Goal: Task Accomplishment & Management: Complete application form

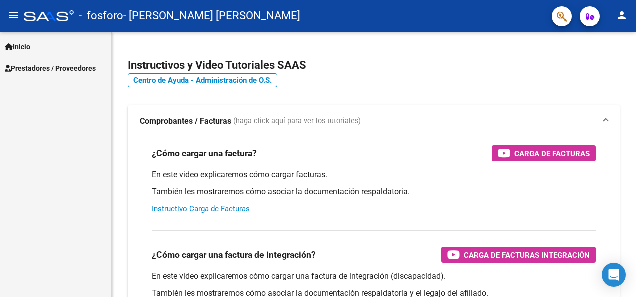
click at [41, 73] on span "Prestadores / Proveedores" at bounding box center [50, 68] width 91 height 11
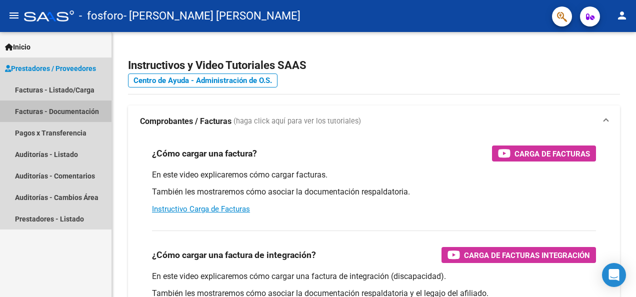
click at [38, 107] on link "Facturas - Documentación" at bounding box center [55, 110] width 111 height 21
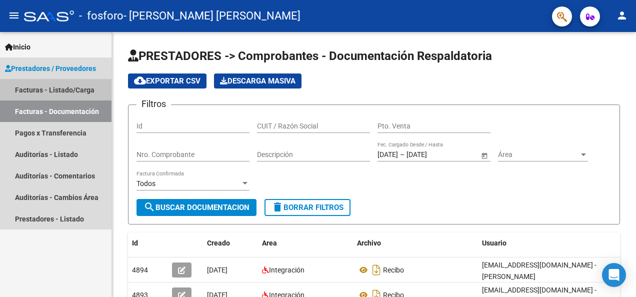
click at [82, 94] on link "Facturas - Listado/Carga" at bounding box center [55, 89] width 111 height 21
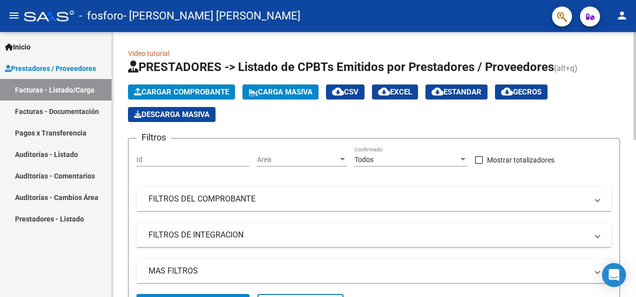
click at [171, 93] on span "Cargar Comprobante" at bounding box center [181, 91] width 95 height 9
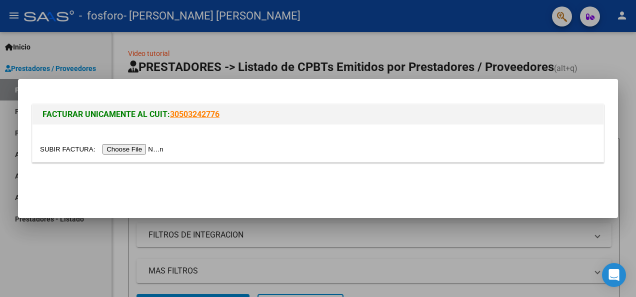
click at [132, 152] on input "file" at bounding box center [103, 149] width 126 height 10
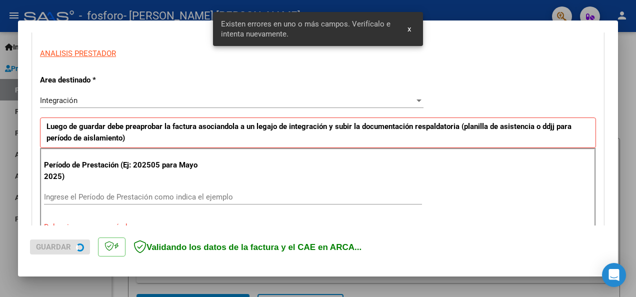
scroll to position [251, 0]
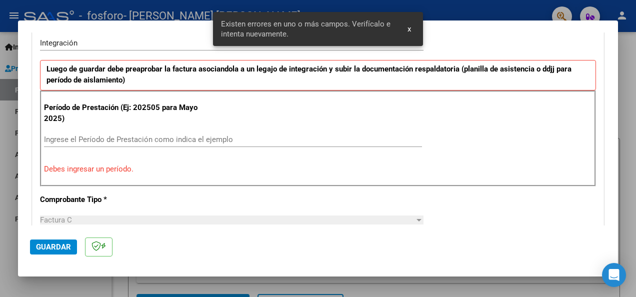
click at [184, 140] on input "Ingrese el Período de Prestación como indica el ejemplo" at bounding box center [233, 139] width 378 height 9
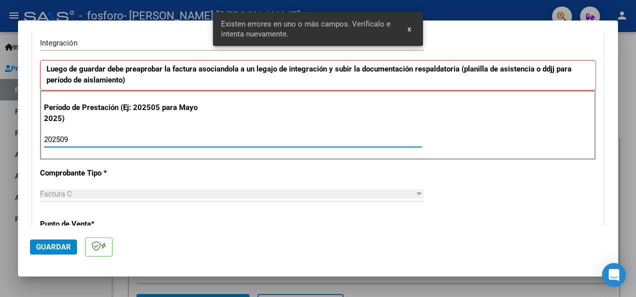
type input "202509"
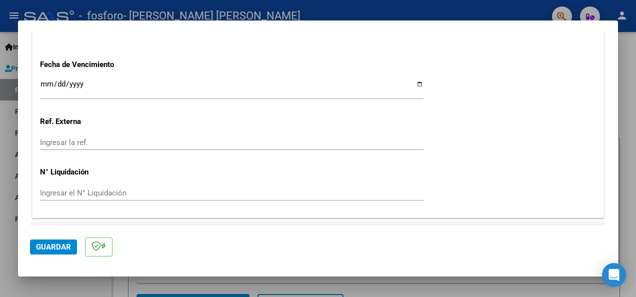
scroll to position [717, 0]
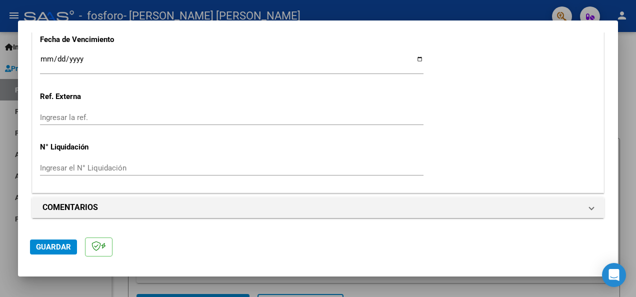
click at [40, 65] on input "Ingresar la fecha" at bounding box center [231, 63] width 383 height 16
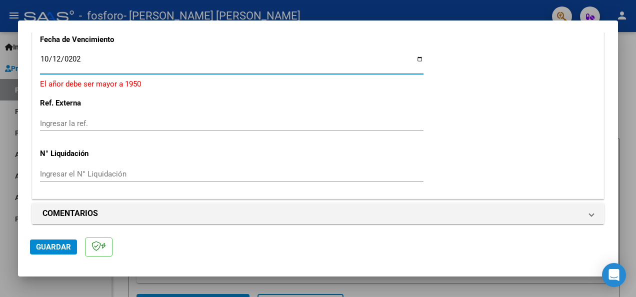
type input "[DATE]"
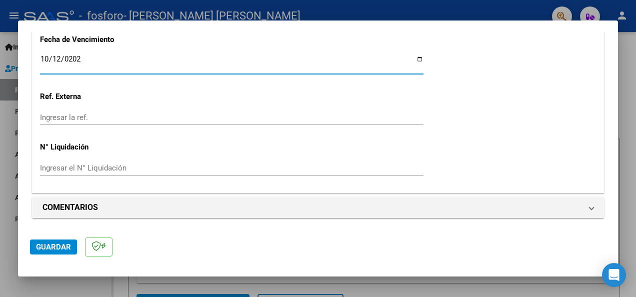
click at [58, 242] on span "Guardar" at bounding box center [53, 246] width 35 height 9
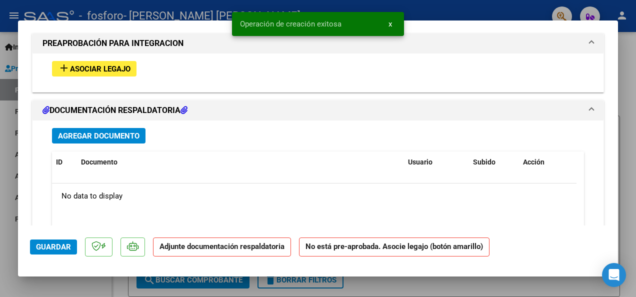
scroll to position [900, 0]
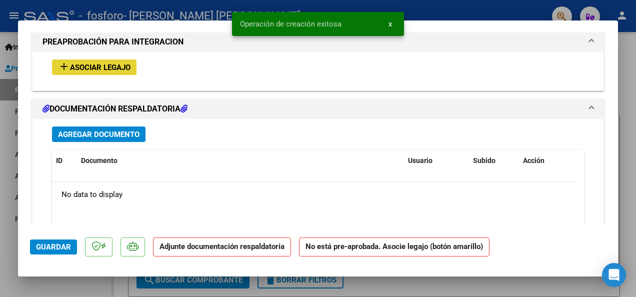
click at [103, 69] on span "Asociar Legajo" at bounding box center [100, 67] width 60 height 9
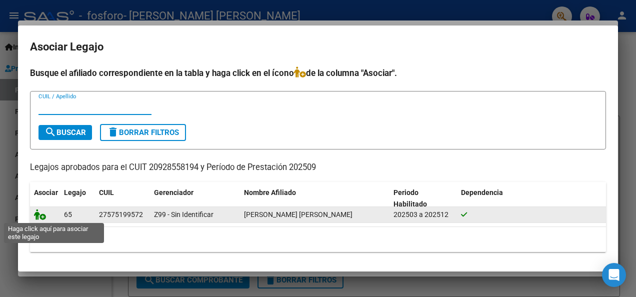
click at [39, 215] on icon at bounding box center [40, 214] width 12 height 11
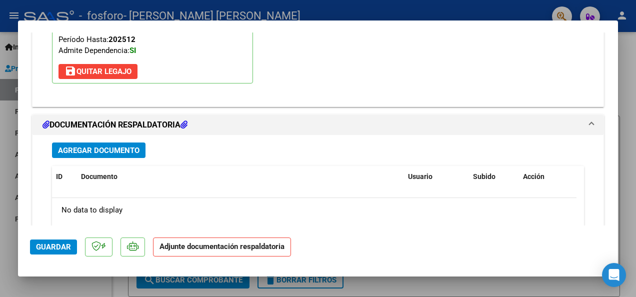
scroll to position [1076, 0]
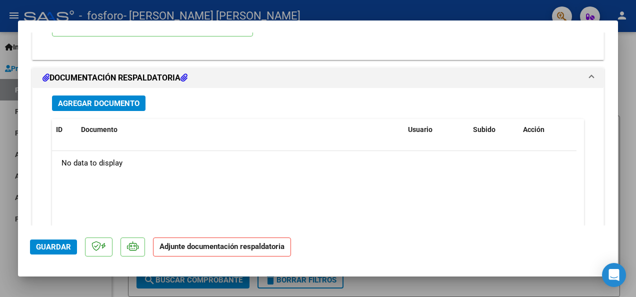
click at [138, 103] on span "Agregar Documento" at bounding box center [98, 103] width 81 height 9
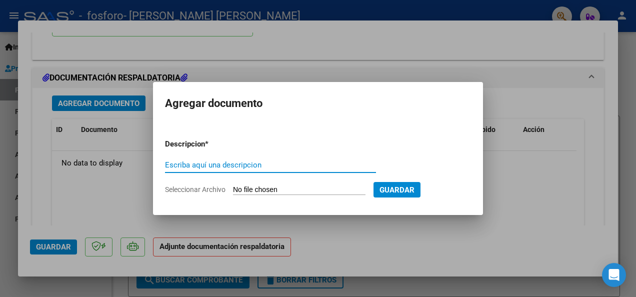
click at [199, 159] on div "Escriba aquí una descripcion" at bounding box center [270, 164] width 211 height 15
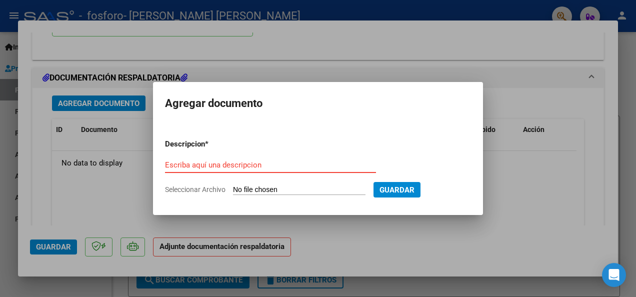
click at [199, 159] on div "Escriba aquí una descripcion" at bounding box center [270, 164] width 211 height 15
click at [200, 162] on input "Escriba aquí una descripcion" at bounding box center [270, 164] width 211 height 9
click at [200, 163] on input "Escriba aquí una descripcion" at bounding box center [270, 164] width 211 height 9
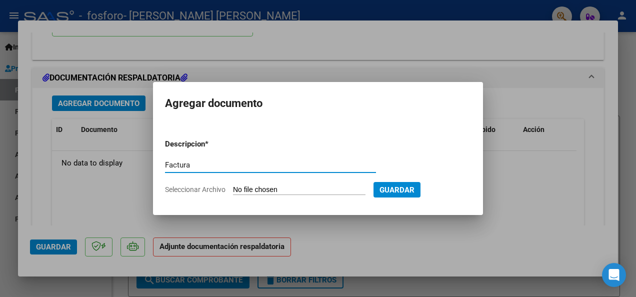
type input "Factura"
click at [272, 187] on input "Seleccionar Archivo" at bounding box center [299, 189] width 132 height 9
type input "C:\fakepath\FC.C0002-00009947.pdf"
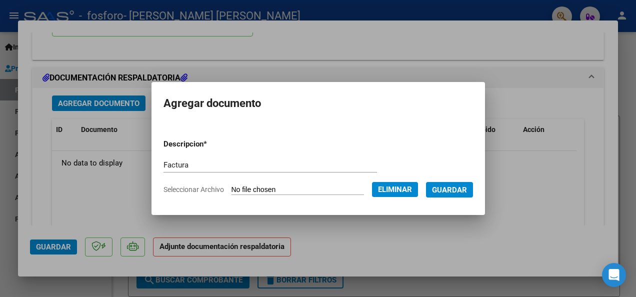
click at [451, 187] on span "Guardar" at bounding box center [449, 189] width 35 height 9
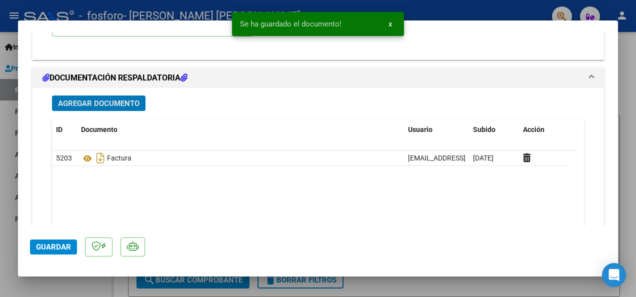
click at [110, 104] on span "Agregar Documento" at bounding box center [98, 103] width 81 height 9
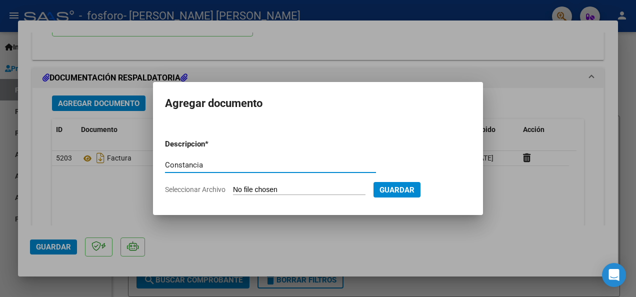
type input "Constancia"
click at [256, 195] on form "Descripcion * Constancia Escriba aquí una descripcion Seleccionar Archivo Guard…" at bounding box center [318, 166] width 306 height 71
click at [256, 191] on input "Seleccionar Archivo" at bounding box center [299, 189] width 132 height 9
type input "C:\fakepath\9947.pdf"
click at [103, 116] on div at bounding box center [318, 148] width 636 height 297
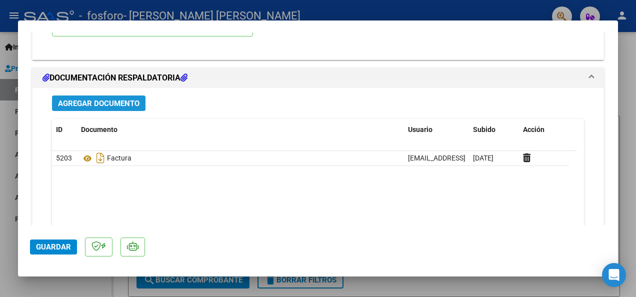
click at [109, 108] on button "Agregar Documento" at bounding box center [98, 102] width 93 height 15
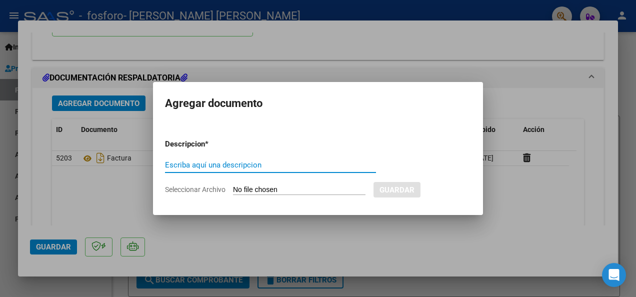
click at [196, 172] on div "Escriba aquí una descripcion" at bounding box center [270, 164] width 211 height 15
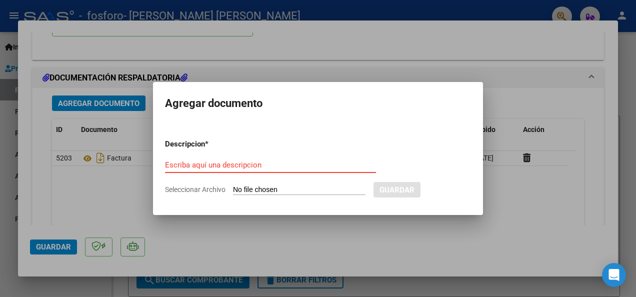
click at [197, 168] on input "Escriba aquí una descripcion" at bounding box center [270, 164] width 211 height 9
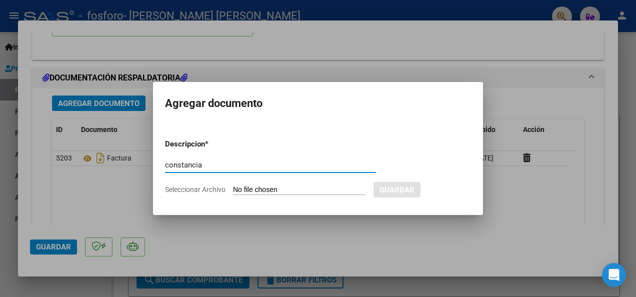
type input "constancia"
click at [276, 190] on input "Seleccionar Archivo" at bounding box center [299, 189] width 132 height 9
type input "C:\fakepath\9947.pdf"
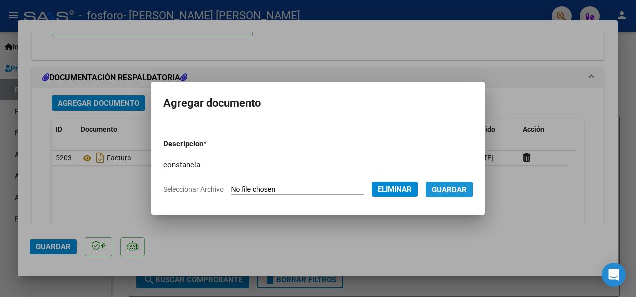
click at [440, 189] on span "Guardar" at bounding box center [449, 189] width 35 height 9
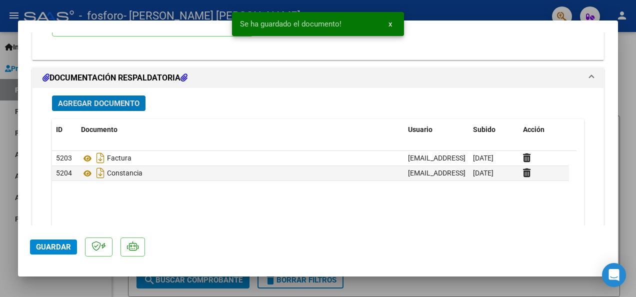
click at [59, 245] on span "Guardar" at bounding box center [53, 246] width 35 height 9
click at [95, 284] on div at bounding box center [318, 148] width 636 height 297
type input "$ 0,00"
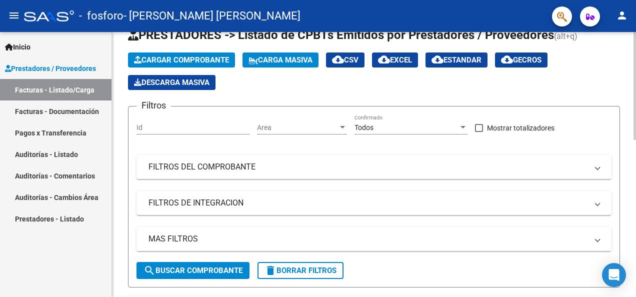
scroll to position [0, 0]
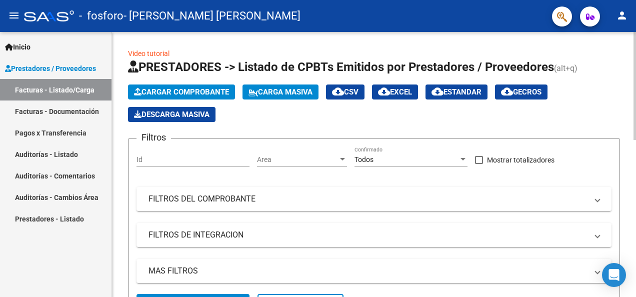
click at [188, 90] on span "Cargar Comprobante" at bounding box center [181, 91] width 95 height 9
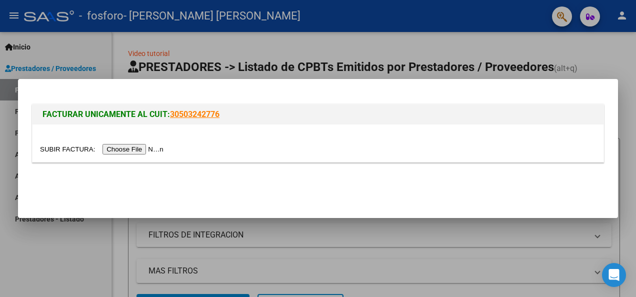
click at [139, 145] on input "file" at bounding box center [103, 149] width 126 height 10
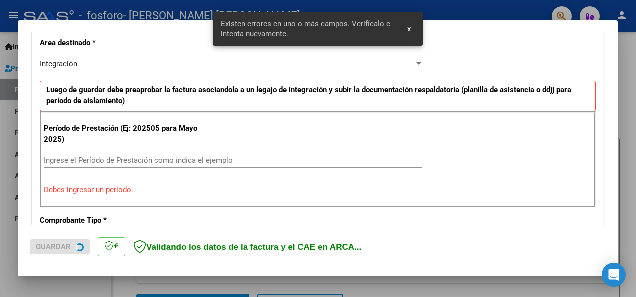
scroll to position [233, 0]
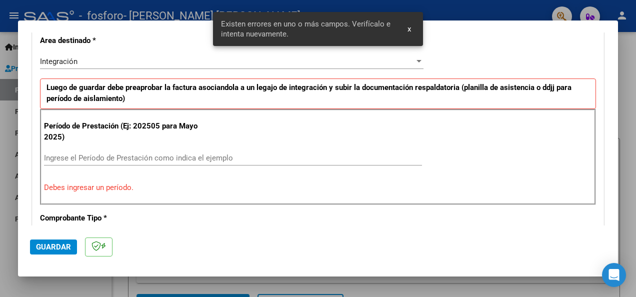
click at [190, 151] on div "Ingrese el Período de Prestación como indica el ejemplo" at bounding box center [233, 157] width 378 height 15
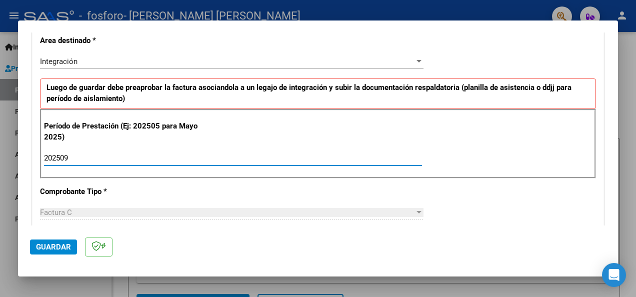
type input "202509"
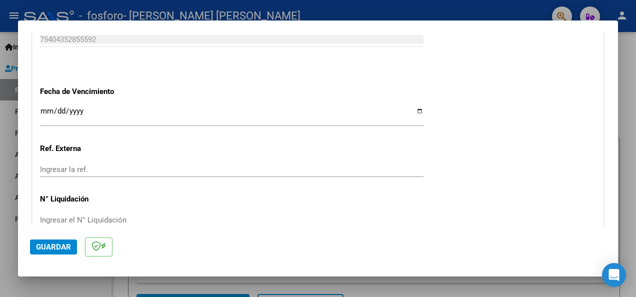
scroll to position [683, 0]
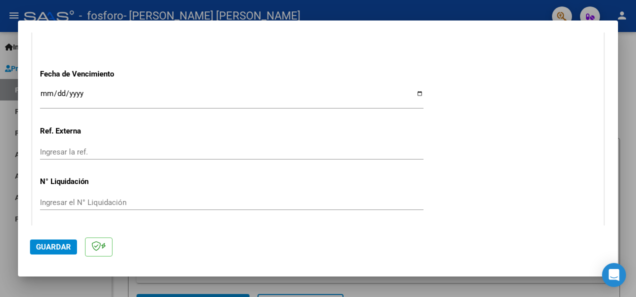
click at [40, 98] on input "Ingresar la fecha" at bounding box center [231, 97] width 383 height 16
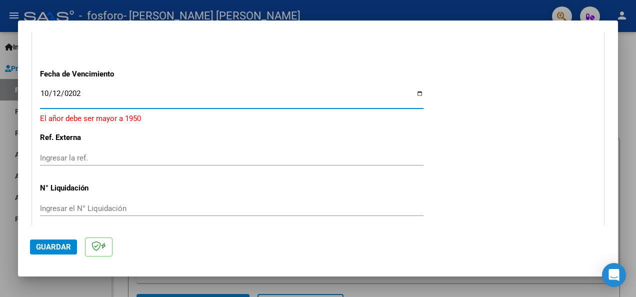
type input "[DATE]"
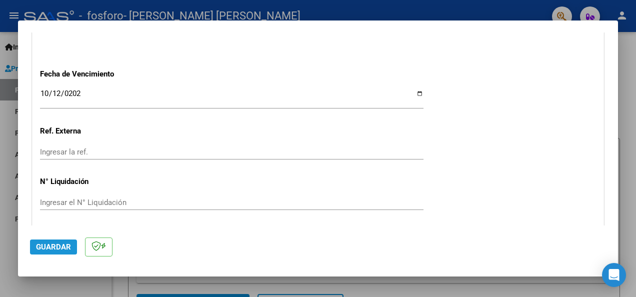
click at [56, 242] on span "Guardar" at bounding box center [53, 246] width 35 height 9
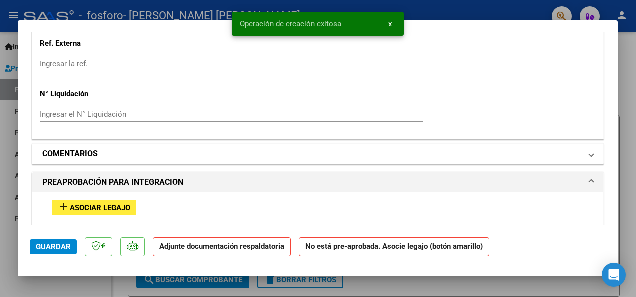
scroll to position [850, 0]
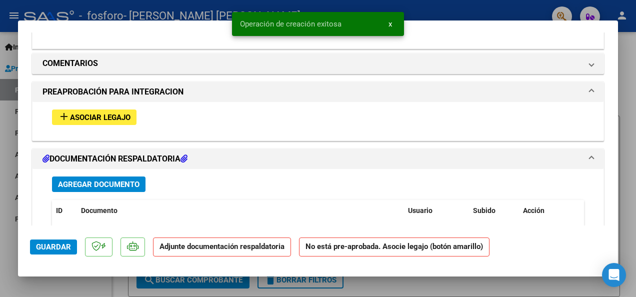
click at [110, 122] on button "add Asociar Legajo" at bounding box center [94, 116] width 84 height 15
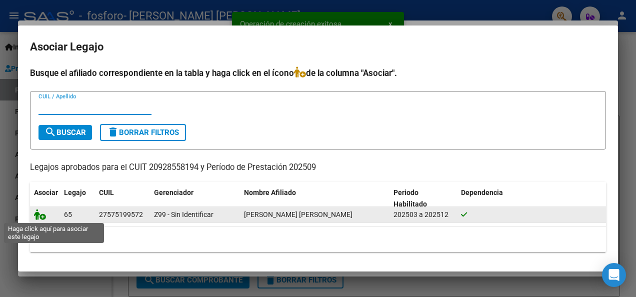
click at [42, 217] on icon at bounding box center [40, 214] width 12 height 11
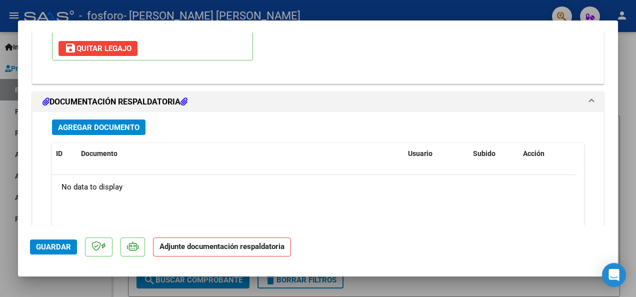
scroll to position [1051, 0]
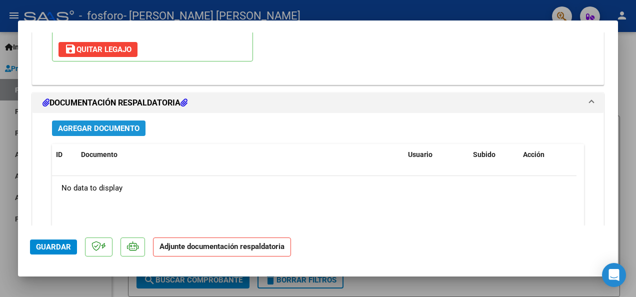
click at [124, 124] on span "Agregar Documento" at bounding box center [98, 128] width 81 height 9
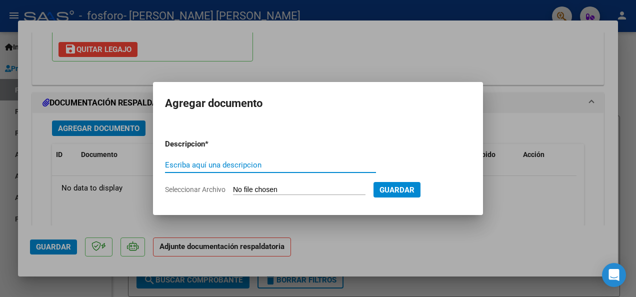
click at [195, 161] on input "Escriba aquí una descripcion" at bounding box center [270, 164] width 211 height 9
click at [196, 162] on input "Escriba aquí una descripcion" at bounding box center [270, 164] width 211 height 9
type input "Factura"
click at [271, 187] on input "Seleccionar Archivo" at bounding box center [299, 189] width 132 height 9
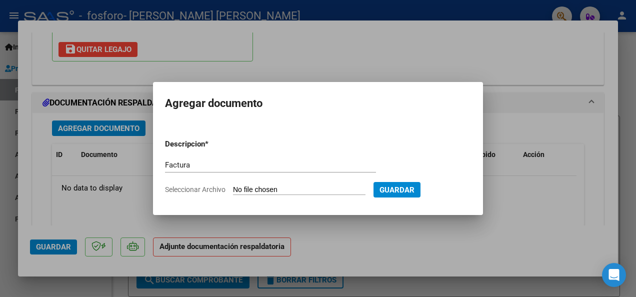
type input "C:\fakepath\FC.C0002-00009946.pdf"
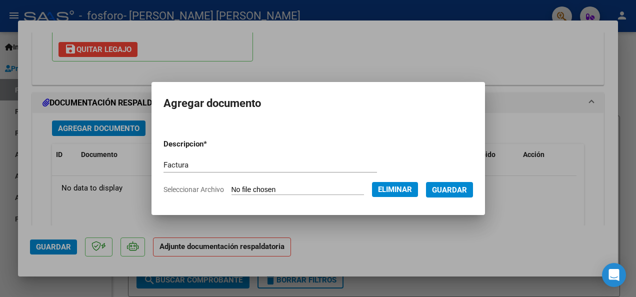
click at [458, 193] on span "Guardar" at bounding box center [449, 189] width 35 height 9
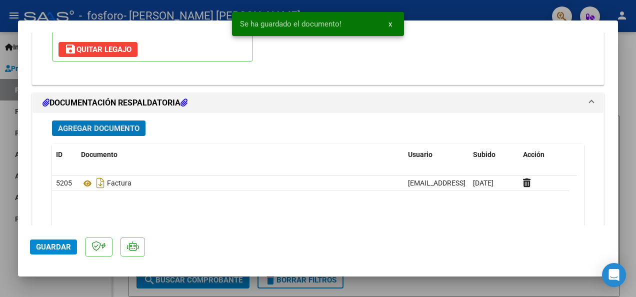
click at [116, 133] on button "Agregar Documento" at bounding box center [98, 127] width 93 height 15
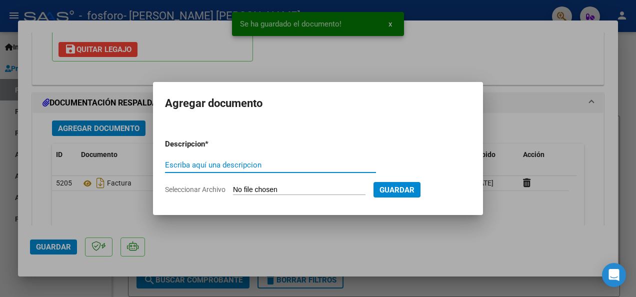
click at [193, 158] on div "Escriba aquí una descripcion" at bounding box center [270, 164] width 211 height 15
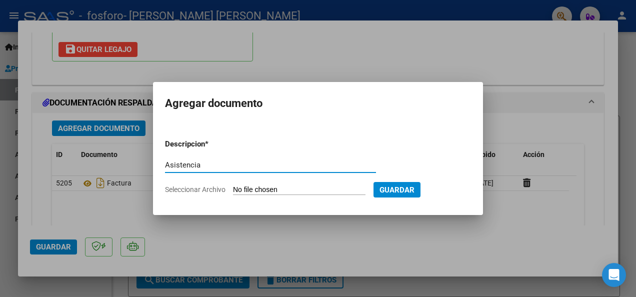
type input "Asistencia"
click at [254, 185] on input "Seleccionar Archivo" at bounding box center [299, 189] width 132 height 9
type input "C:\fakepath\9946.pdf"
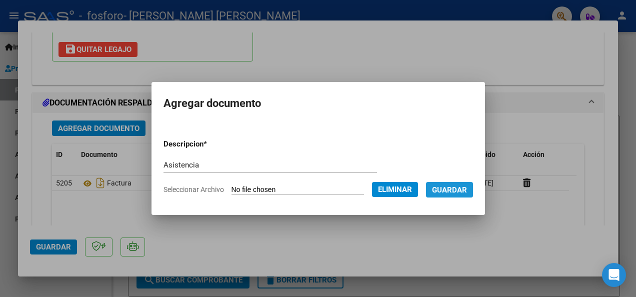
click at [453, 189] on span "Guardar" at bounding box center [449, 189] width 35 height 9
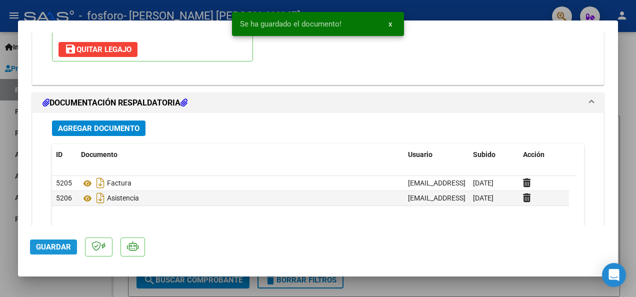
click at [67, 245] on span "Guardar" at bounding box center [53, 246] width 35 height 9
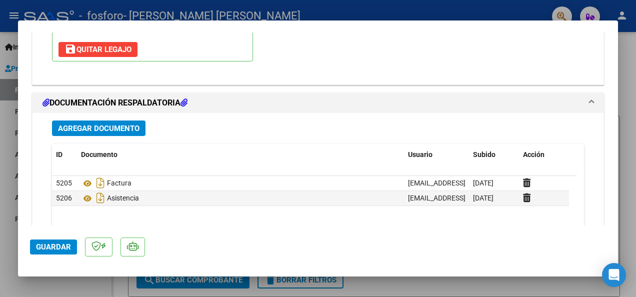
click at [68, 251] on span "Guardar" at bounding box center [53, 246] width 35 height 9
click at [84, 285] on div at bounding box center [318, 148] width 636 height 297
type input "$ 0,00"
